Goal: Task Accomplishment & Management: Complete application form

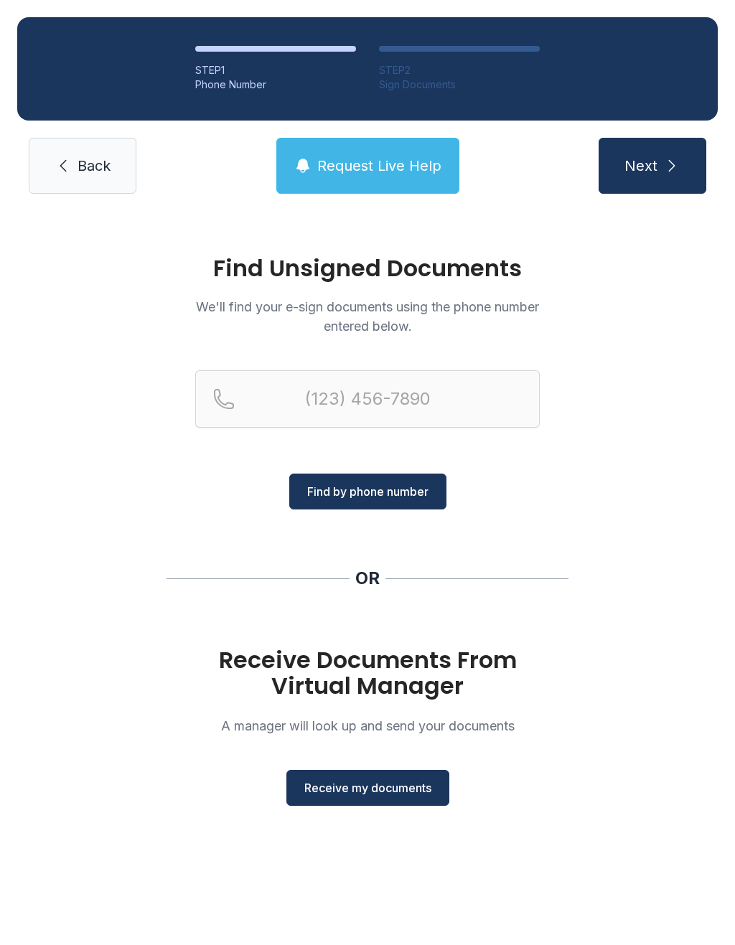
click at [381, 786] on span "Receive my documents" at bounding box center [367, 787] width 127 height 17
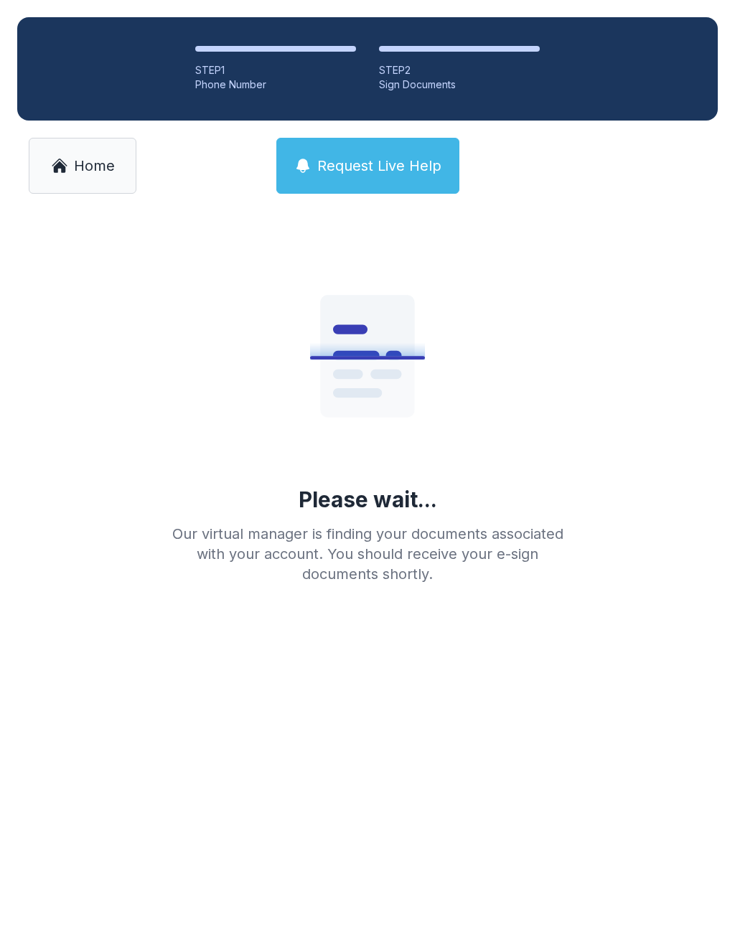
click at [91, 174] on span "Home" at bounding box center [94, 166] width 41 height 20
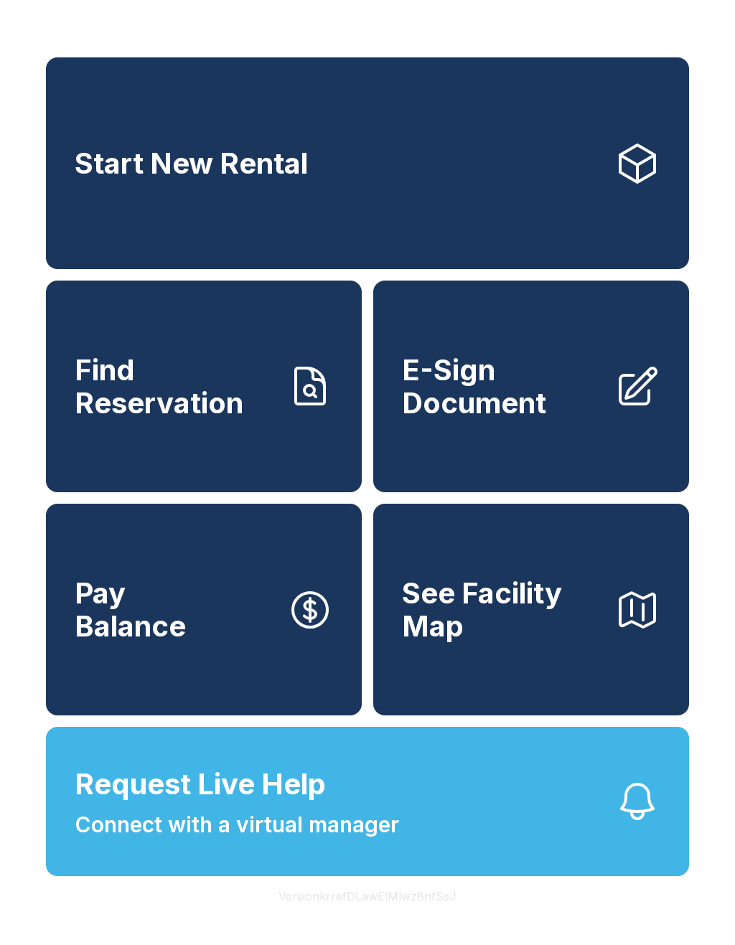
click at [507, 419] on span "E-Sign Document" at bounding box center [502, 386] width 201 height 65
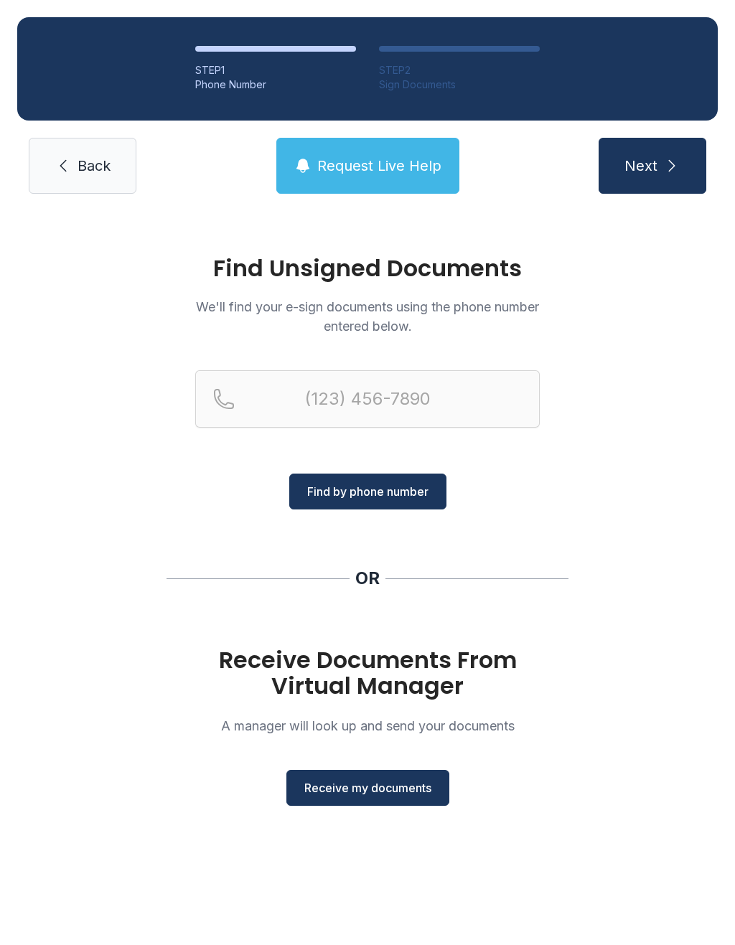
click at [365, 791] on span "Receive my documents" at bounding box center [367, 787] width 127 height 17
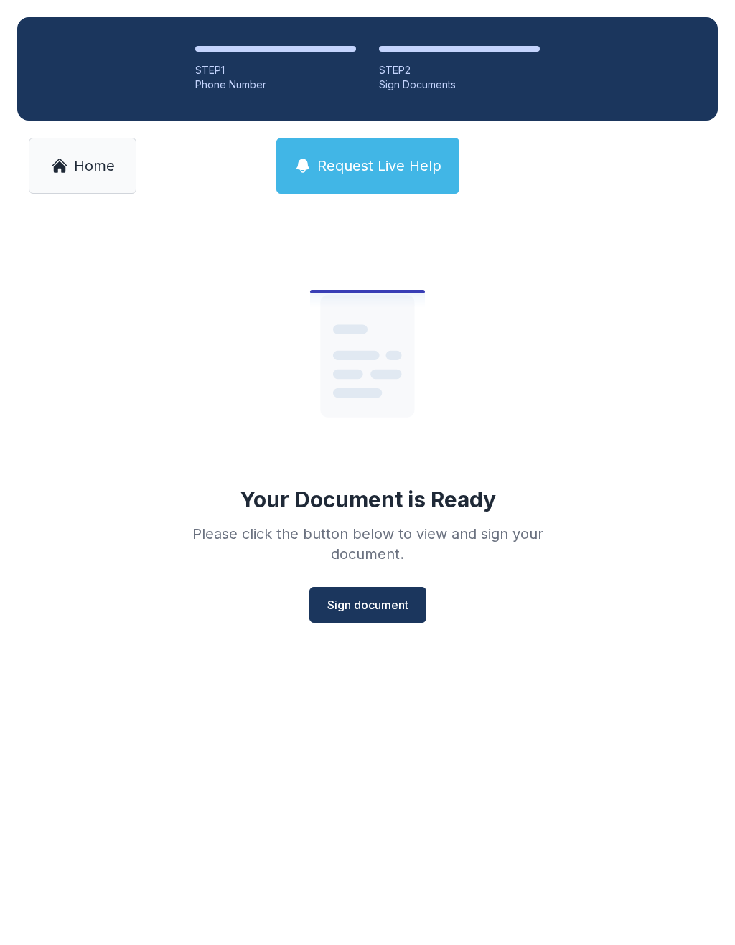
click at [362, 593] on button "Sign document" at bounding box center [367, 605] width 117 height 36
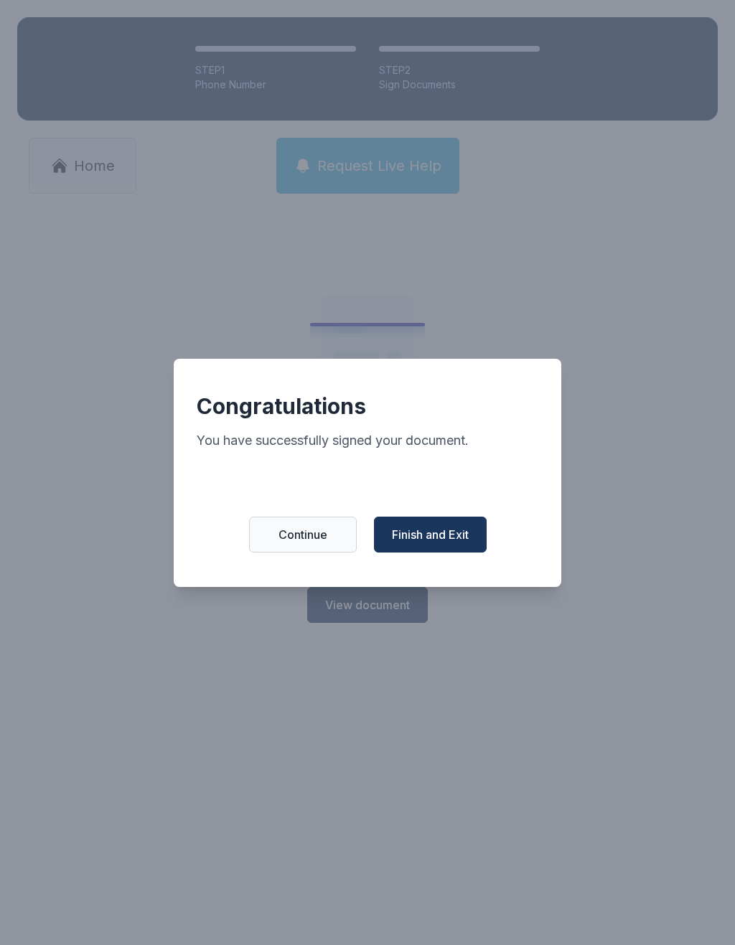
click at [438, 543] on span "Finish and Exit" at bounding box center [430, 534] width 77 height 17
